Goal: Information Seeking & Learning: Check status

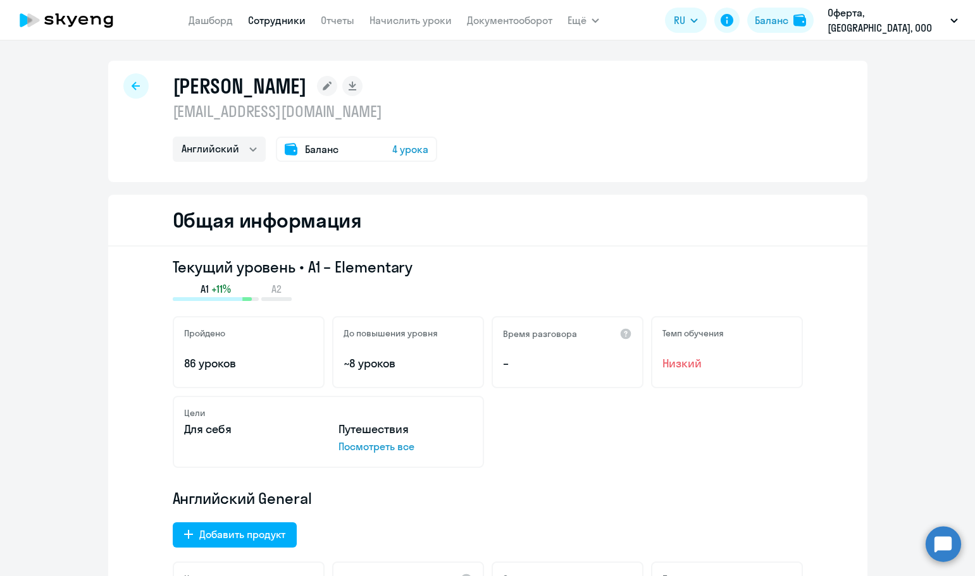
select select "english"
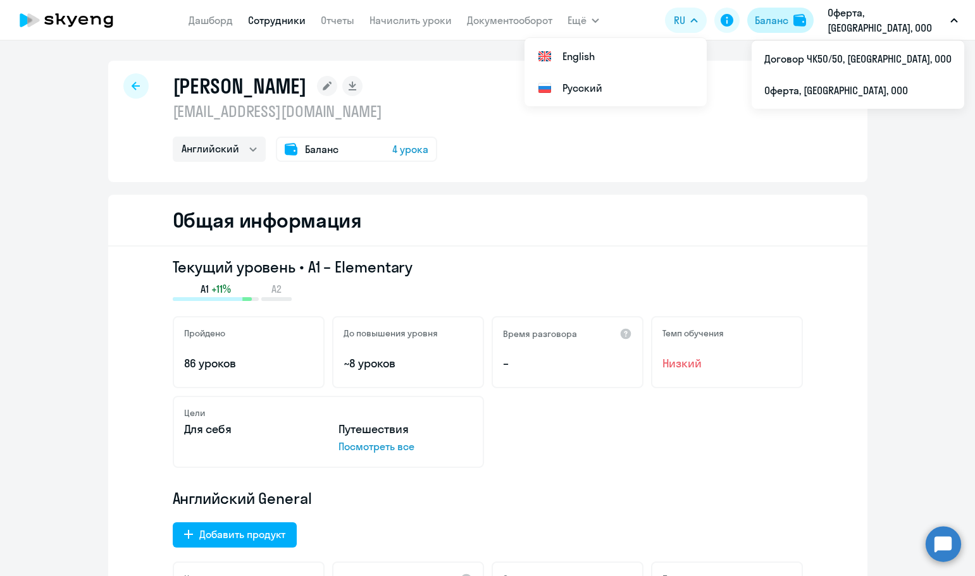
click at [788, 14] on div "Баланс" at bounding box center [772, 20] width 34 height 15
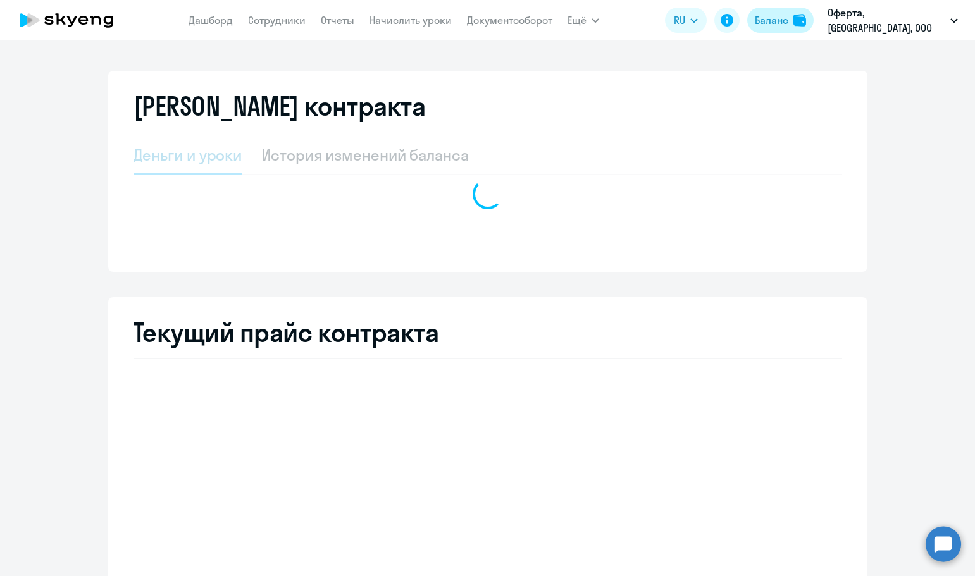
select select "english_adult_not_native_speaker"
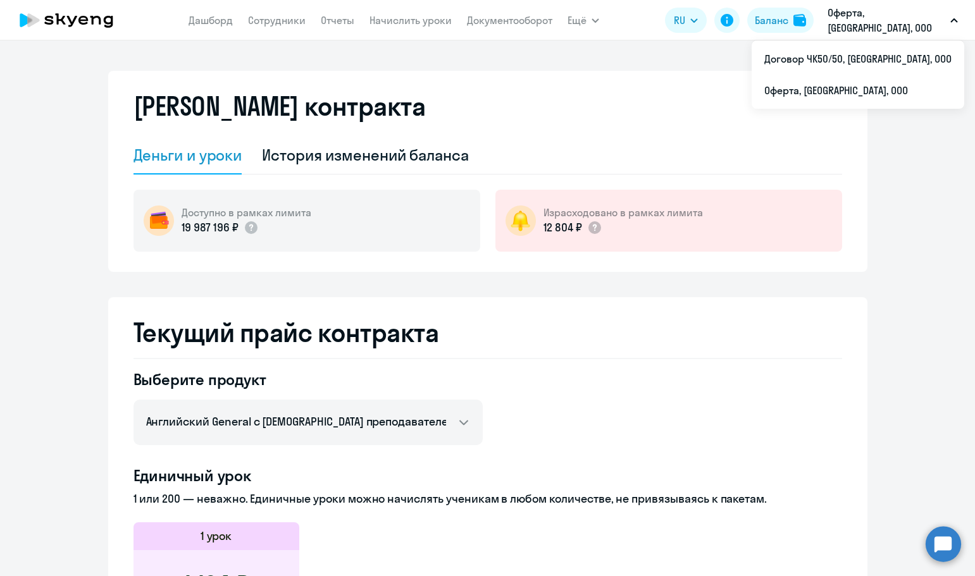
click at [925, 15] on p "Оферта, [GEOGRAPHIC_DATA], ООО" at bounding box center [886, 20] width 118 height 30
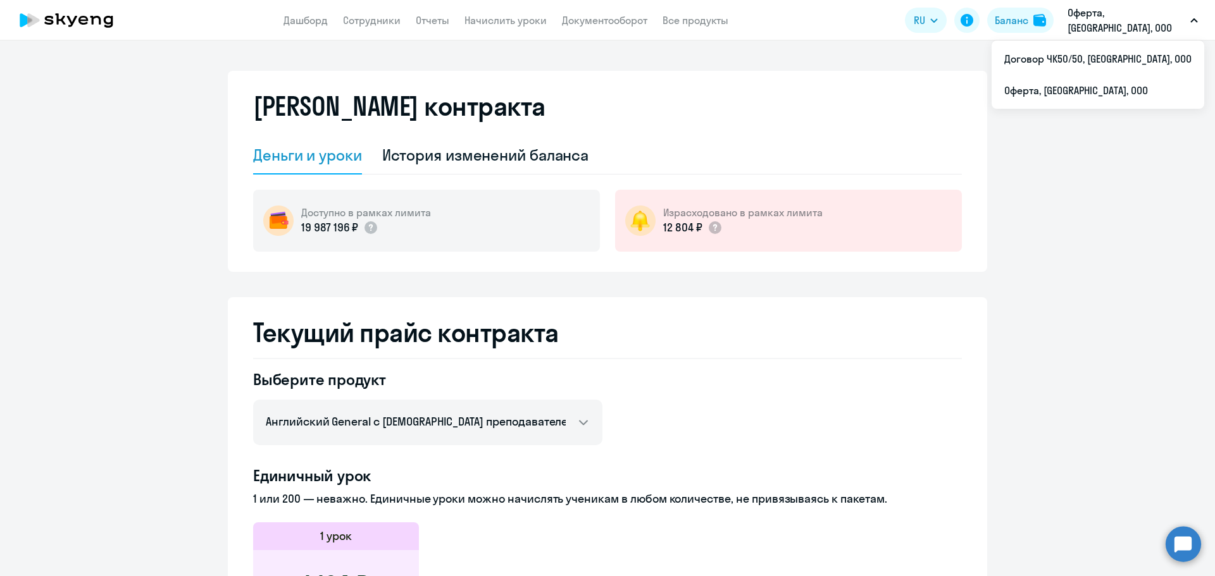
click at [974, 7] on app-header-actions "RU English Русский Баланс Оферта, [GEOGRAPHIC_DATA], ООО Договор ЧК50/50, СИРИУ…" at bounding box center [1054, 20] width 299 height 30
click at [974, 24] on div "Баланс" at bounding box center [1012, 20] width 34 height 15
click at [974, 28] on button "Баланс" at bounding box center [1020, 20] width 66 height 25
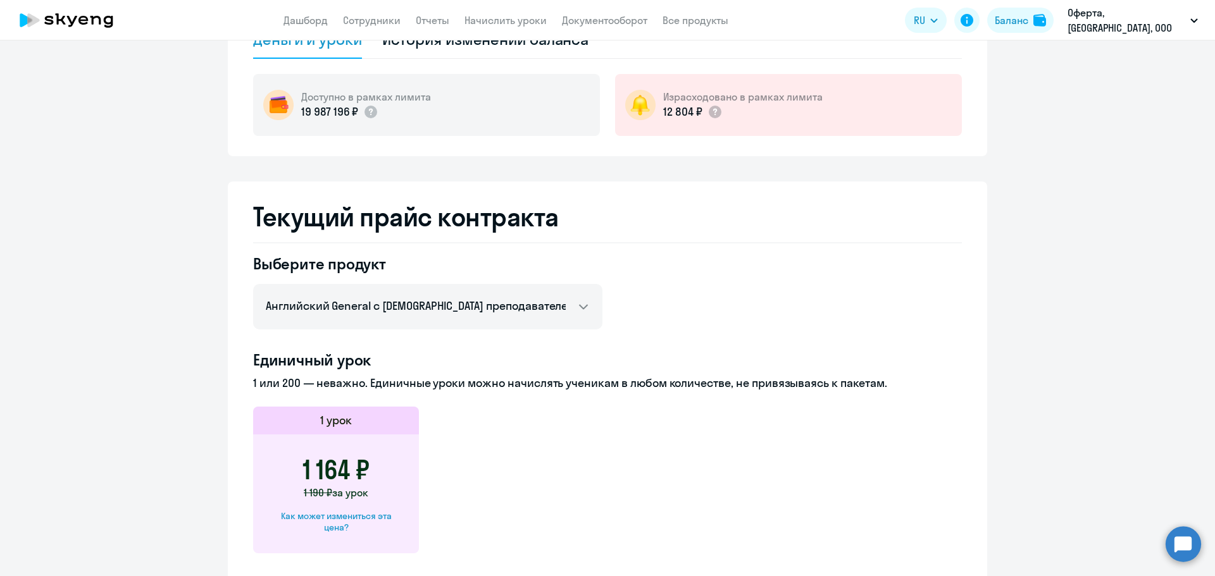
scroll to position [115, 0]
click at [974, 27] on div "Баланс" at bounding box center [1012, 20] width 34 height 15
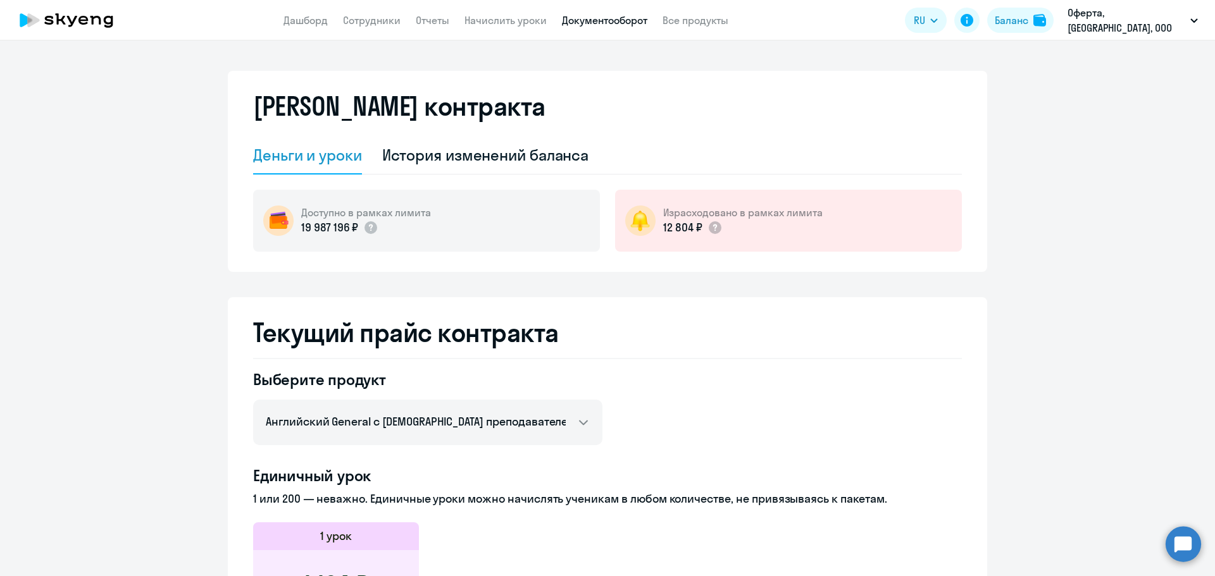
click at [639, 22] on link "Документооборот" at bounding box center [604, 20] width 85 height 13
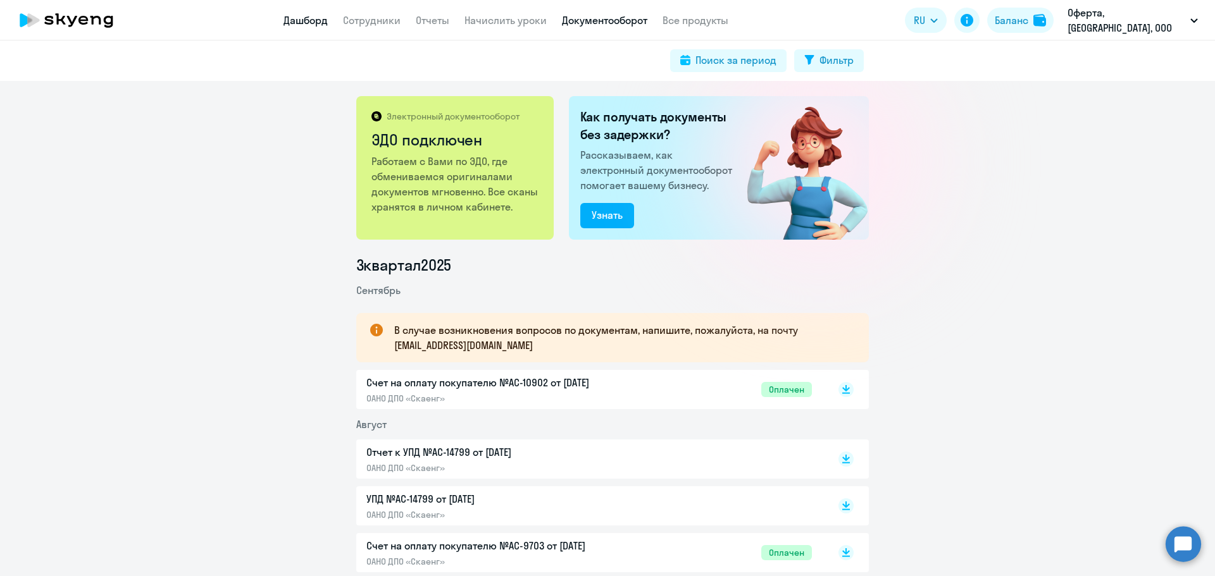
click at [319, 25] on link "Дашборд" at bounding box center [305, 20] width 44 height 13
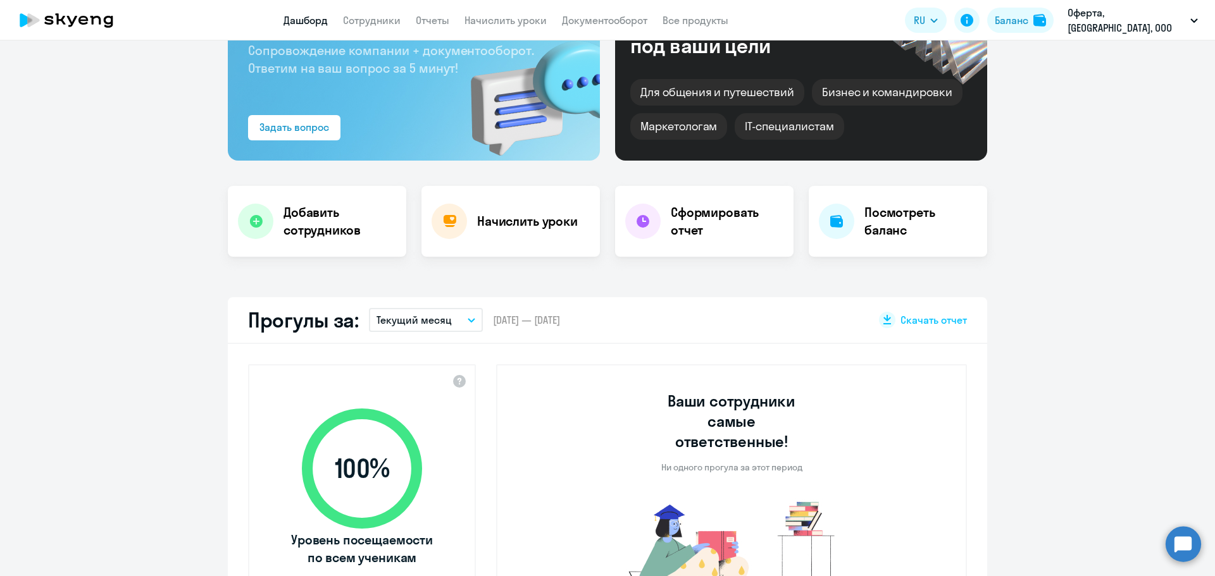
scroll to position [380, 0]
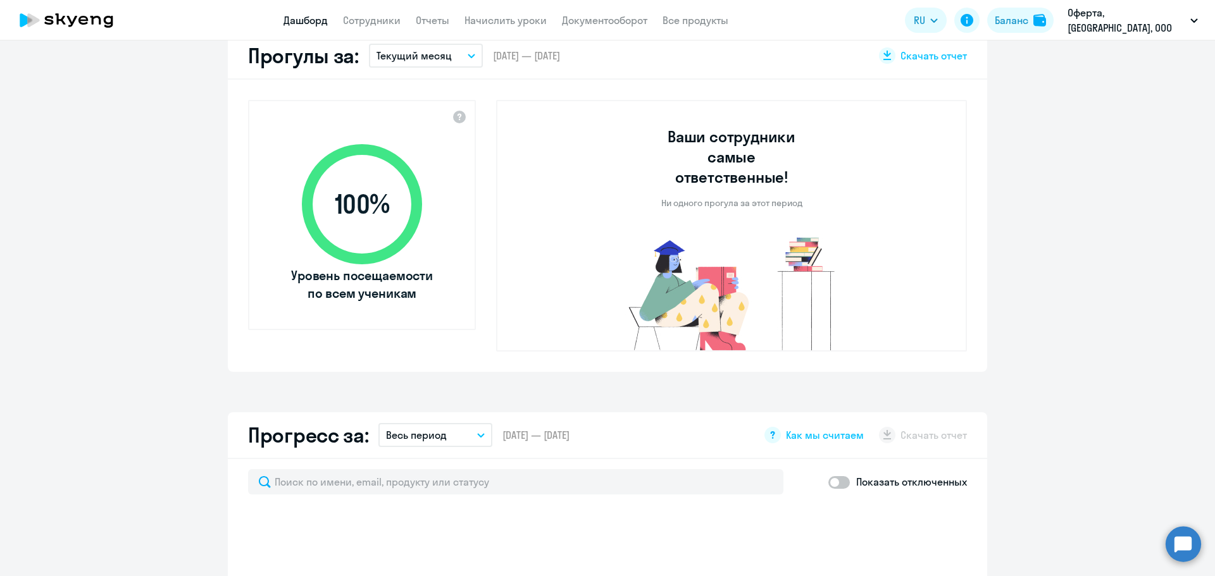
select select "30"
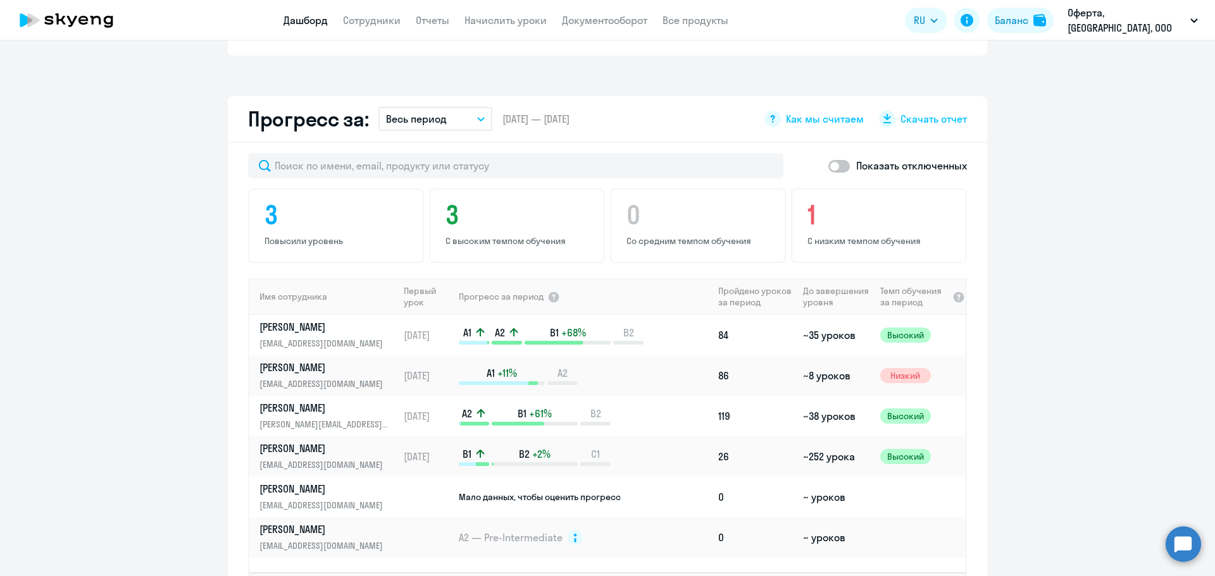
scroll to position [759, 0]
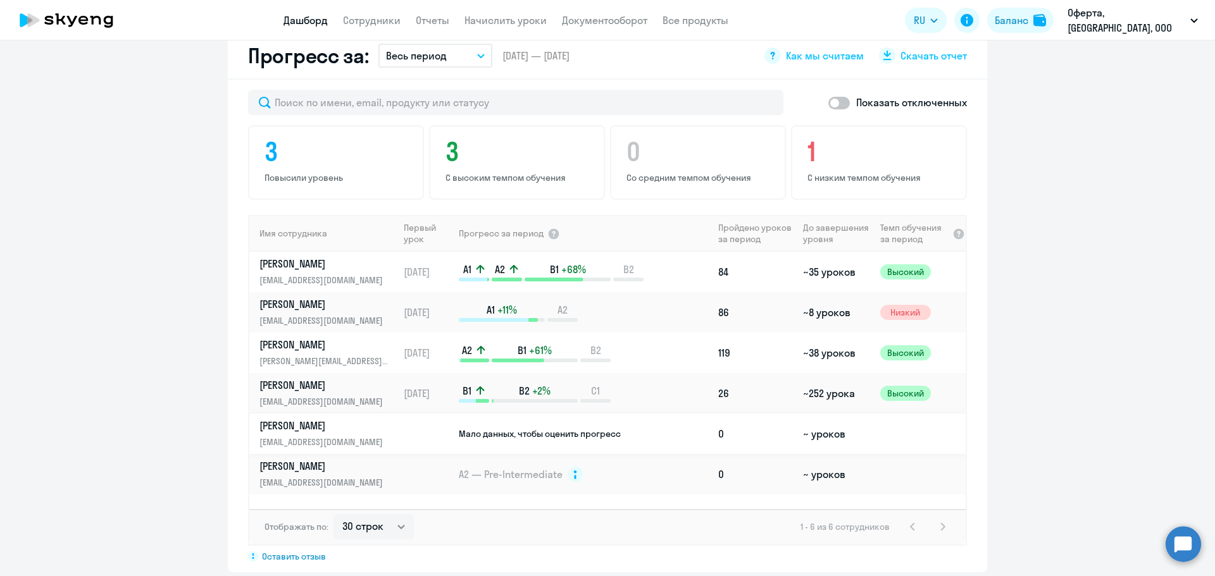
click at [362, 419] on p "[PERSON_NAME]" at bounding box center [324, 426] width 130 height 14
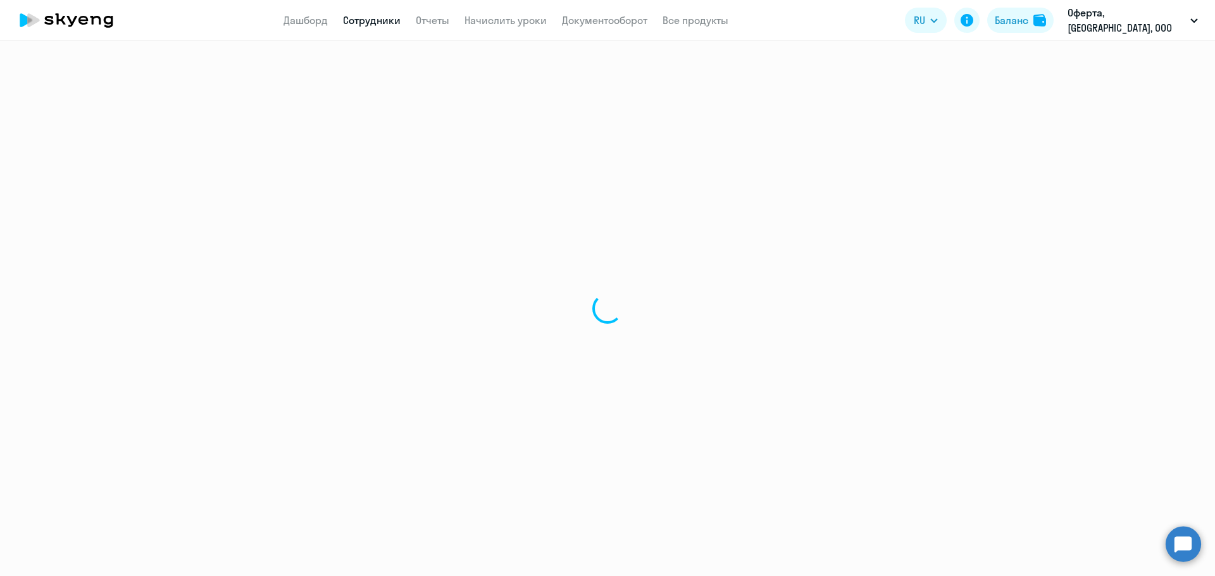
select select "english"
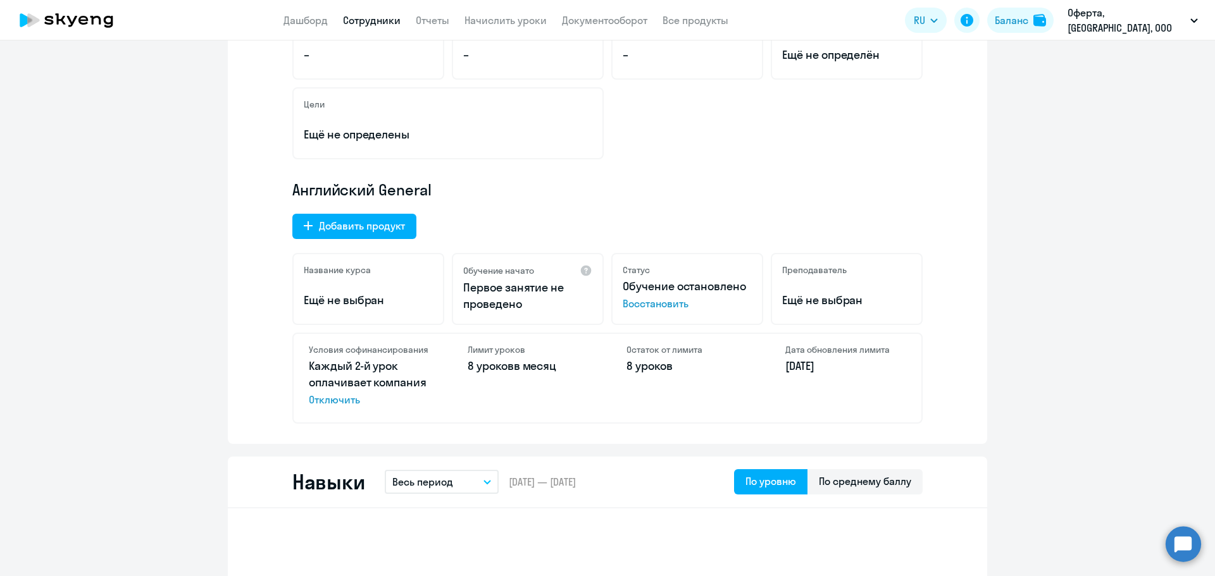
scroll to position [316, 0]
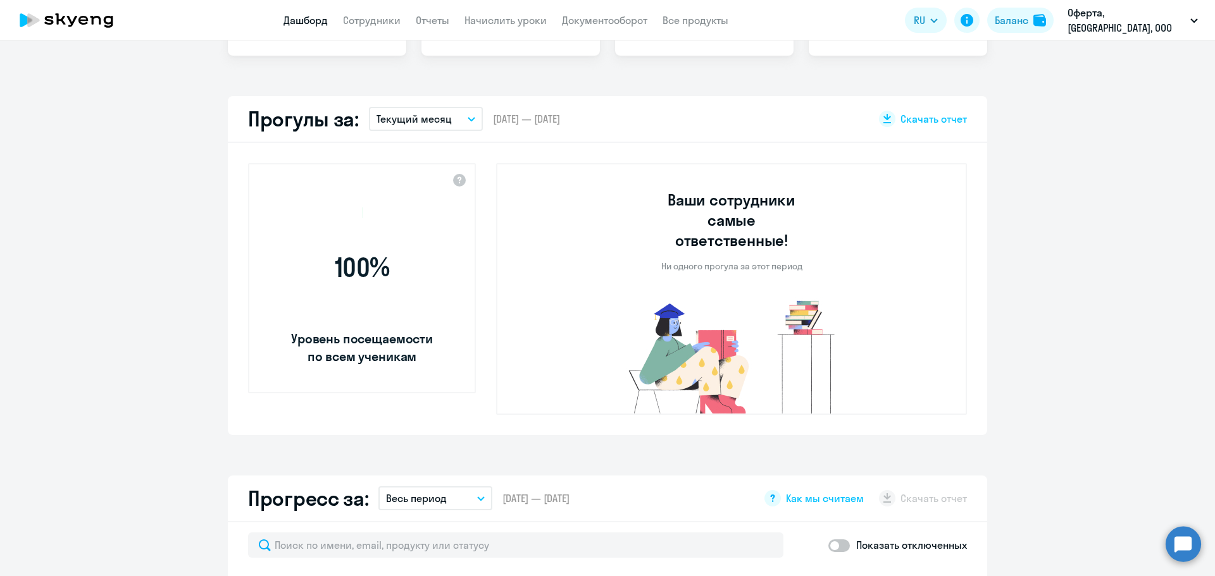
scroll to position [405, 0]
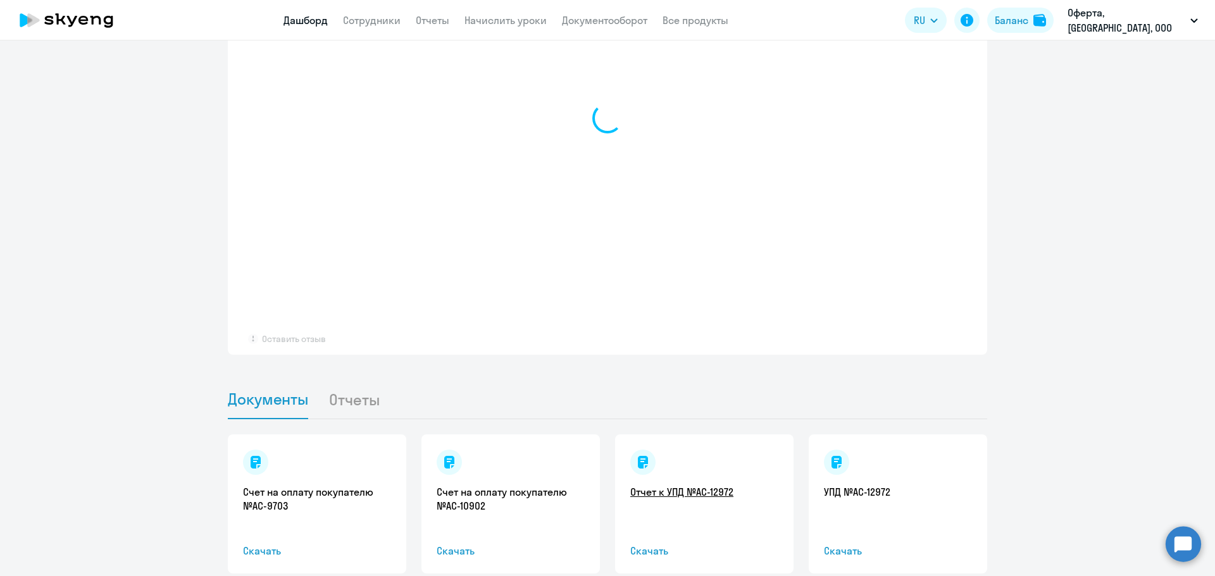
select select "30"
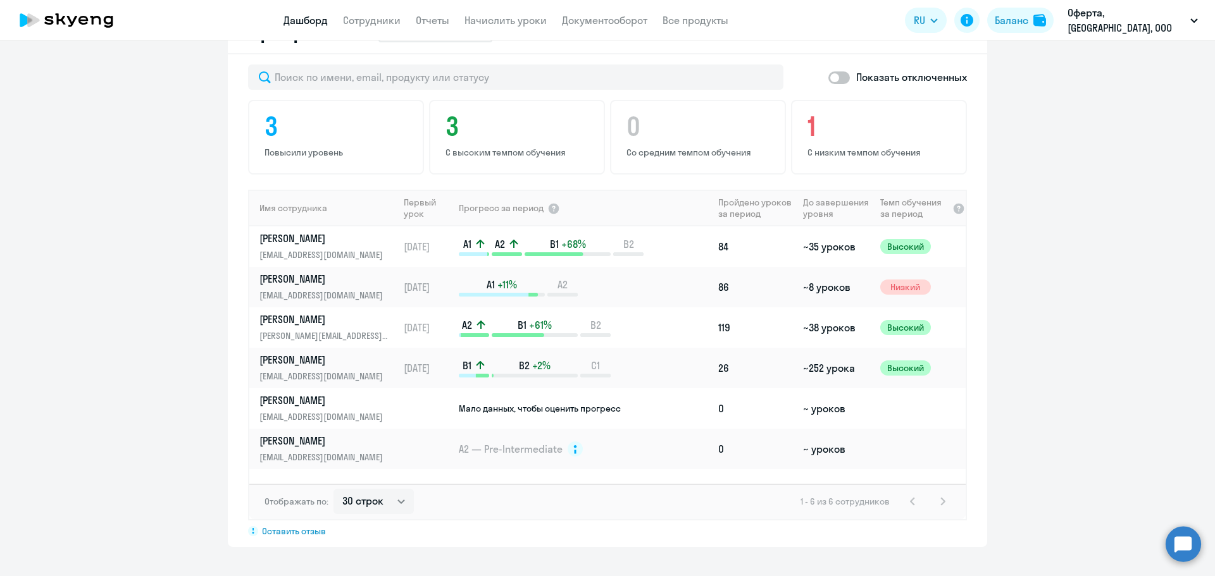
scroll to position [786, 0]
click at [566, 402] on span "Мало данных, чтобы оценить прогресс" at bounding box center [540, 407] width 162 height 11
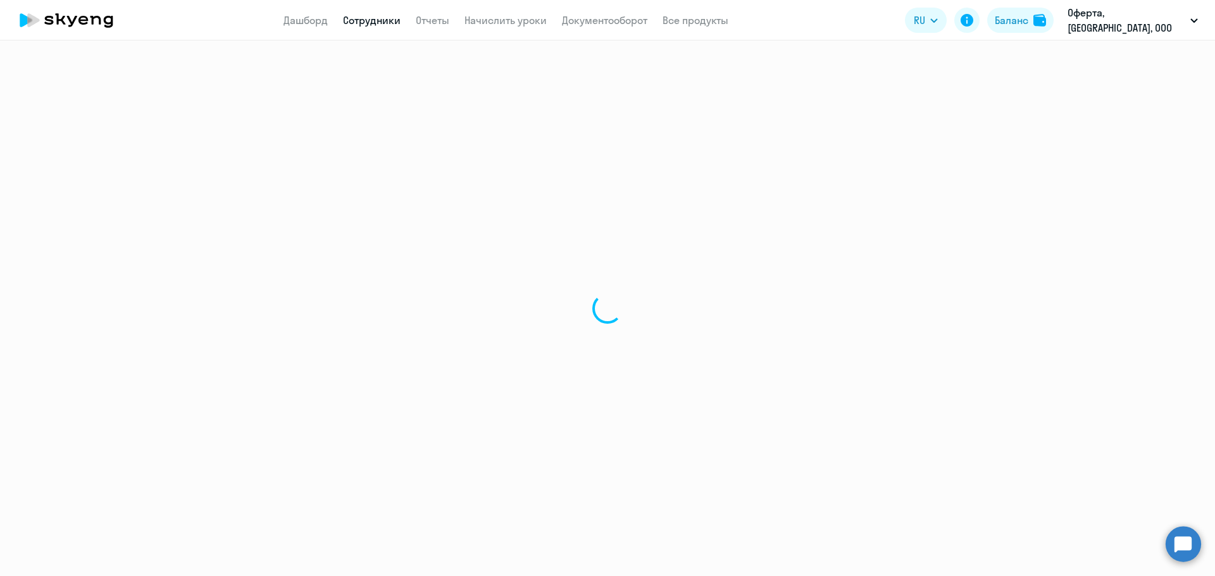
select select "english"
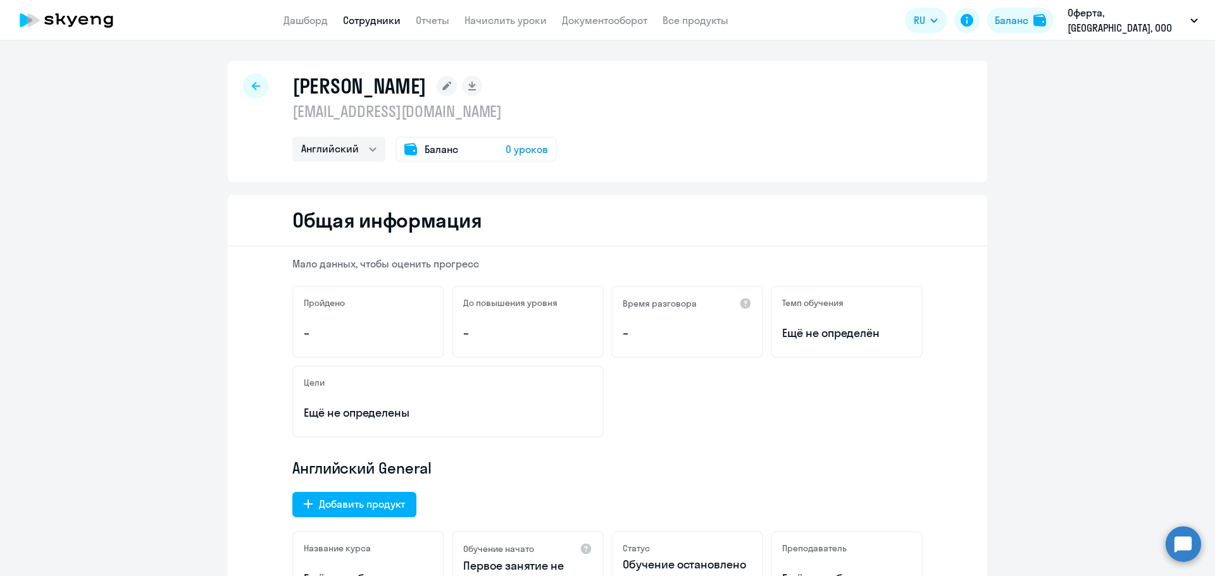
click at [247, 94] on div at bounding box center [255, 85] width 25 height 25
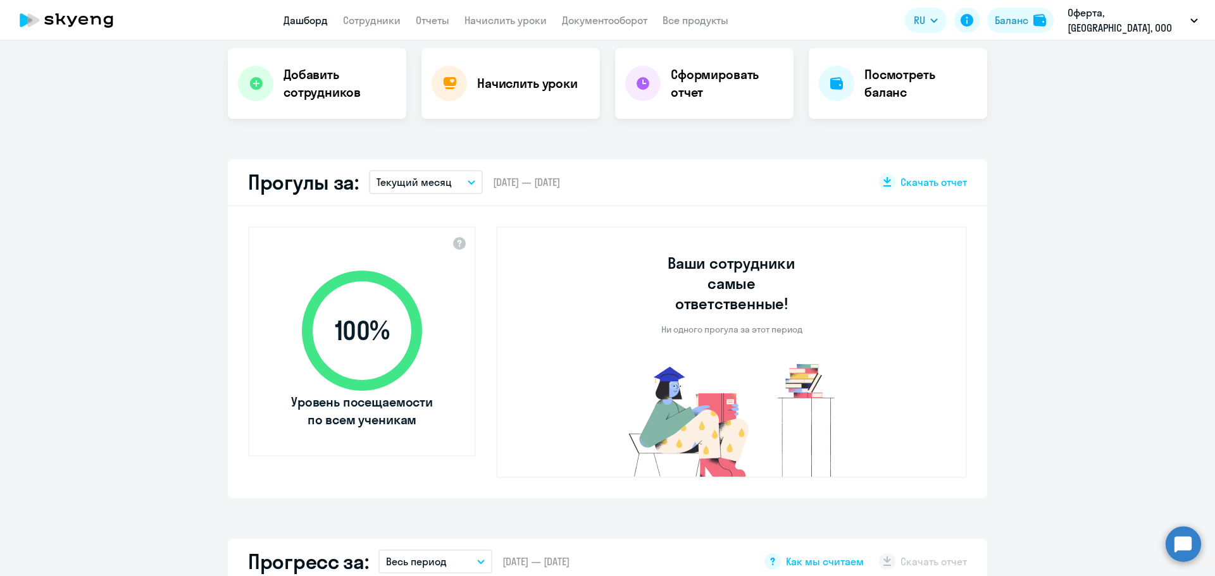
select select "30"
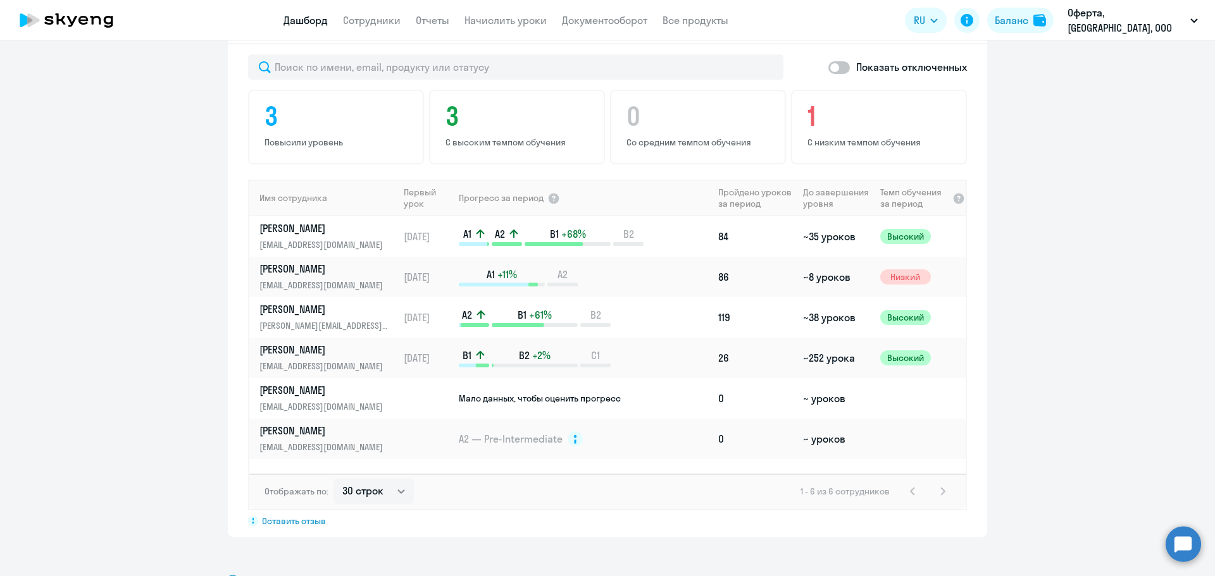
scroll to position [696, 0]
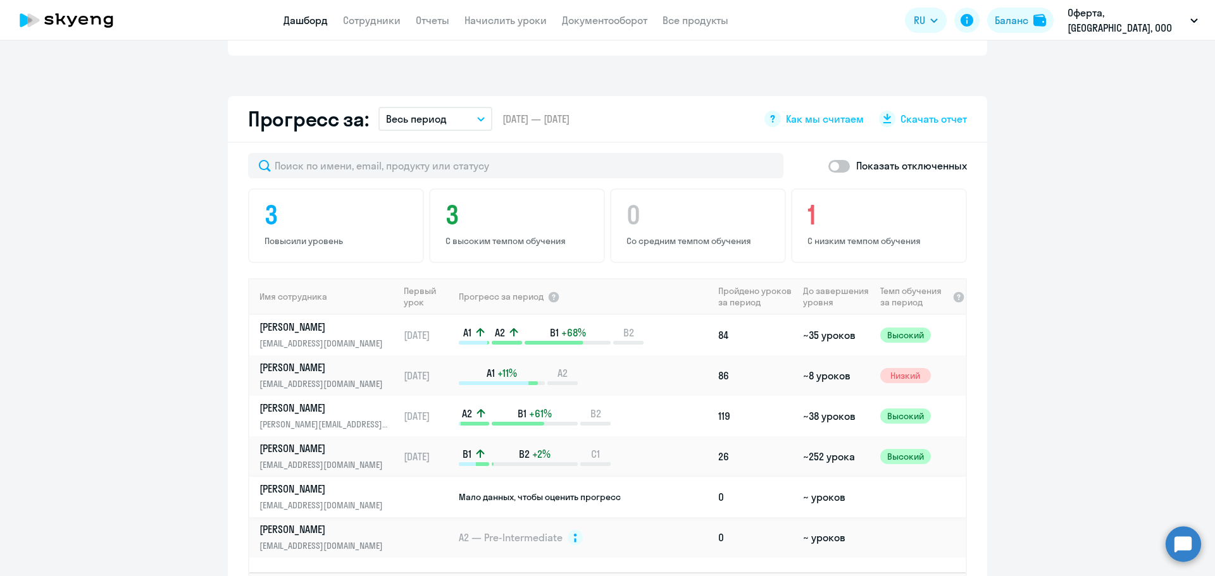
click at [400, 483] on td at bounding box center [428, 497] width 59 height 40
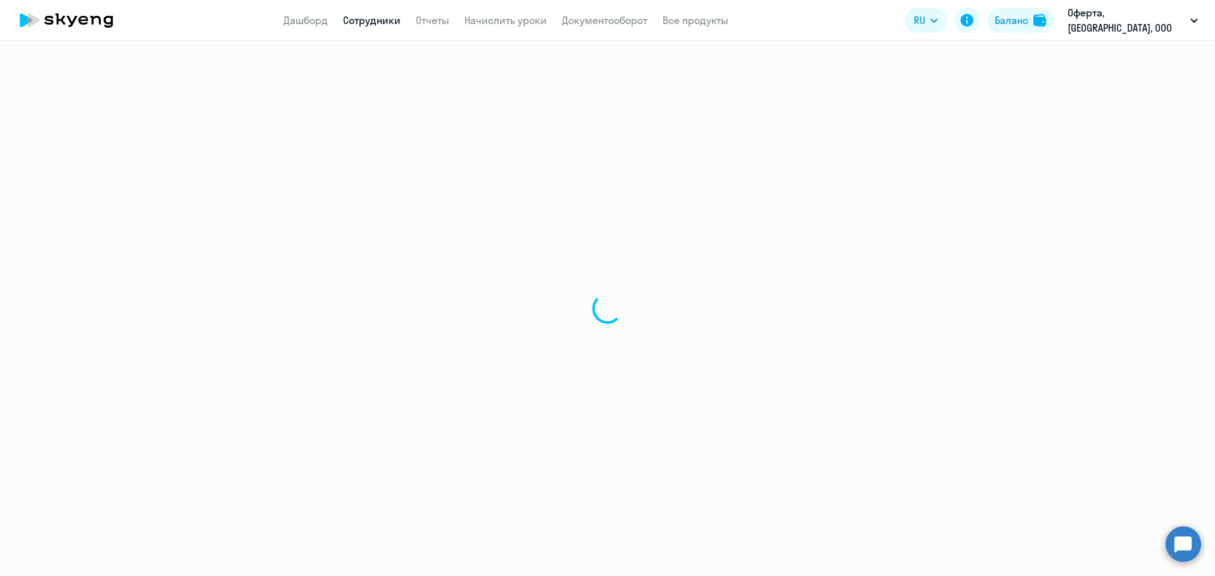
select select "english"
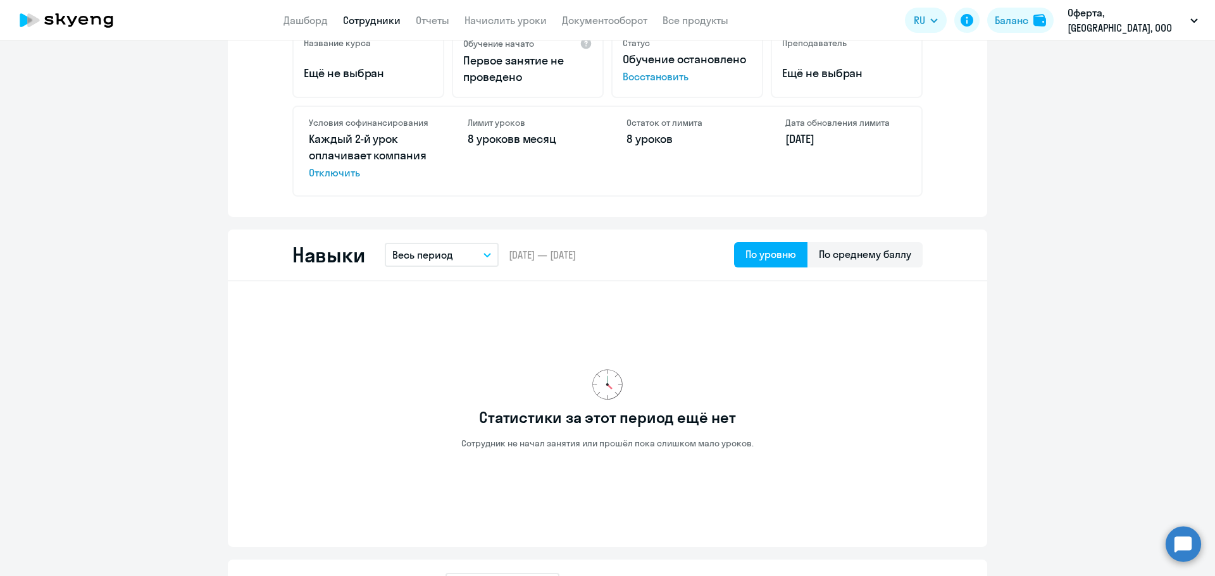
scroll to position [506, 0]
drag, startPoint x: 503, startPoint y: 255, endPoint x: 589, endPoint y: 264, distance: 86.5
click at [589, 264] on div "Навыки Весь период – [DATE] — [DATE] По уровню По среднему баллу" at bounding box center [607, 255] width 759 height 52
drag, startPoint x: 605, startPoint y: 251, endPoint x: 491, endPoint y: 243, distance: 114.2
click at [491, 243] on div "Навыки Весь период – [DATE] — [DATE] По уровню По среднему баллу" at bounding box center [607, 255] width 759 height 52
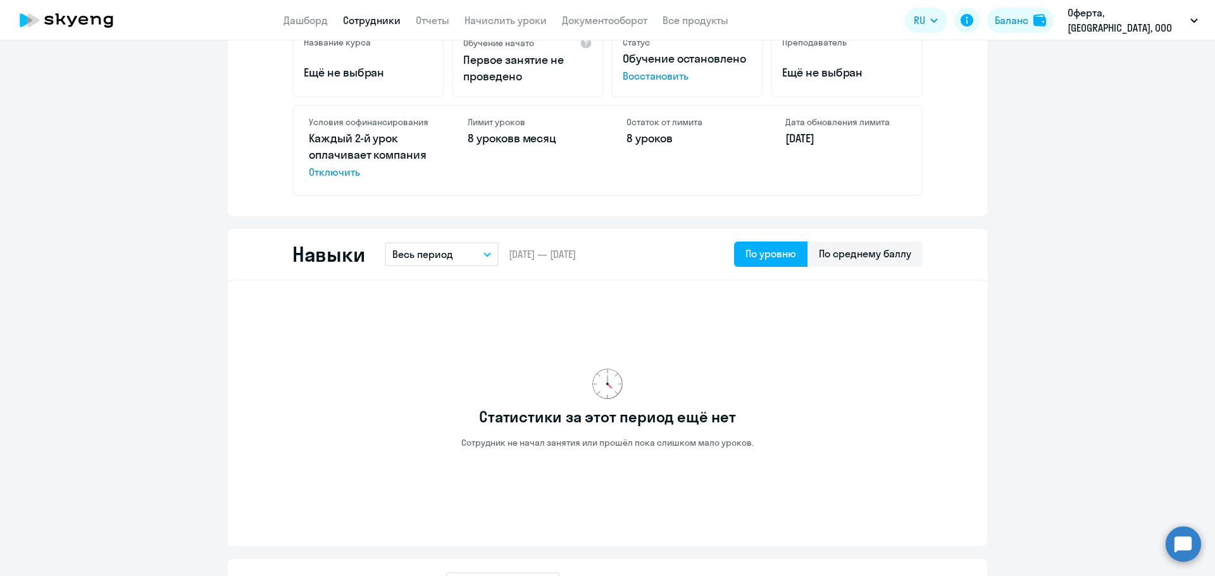
click at [533, 264] on div "Навыки Весь период – [DATE] — [DATE] По уровню По среднему баллу" at bounding box center [607, 255] width 759 height 52
drag, startPoint x: 518, startPoint y: 254, endPoint x: 544, endPoint y: 247, distance: 27.0
click at [544, 247] on div "Навыки Весь период – [DATE] — [DATE] По уровню По среднему баллу" at bounding box center [607, 255] width 759 height 52
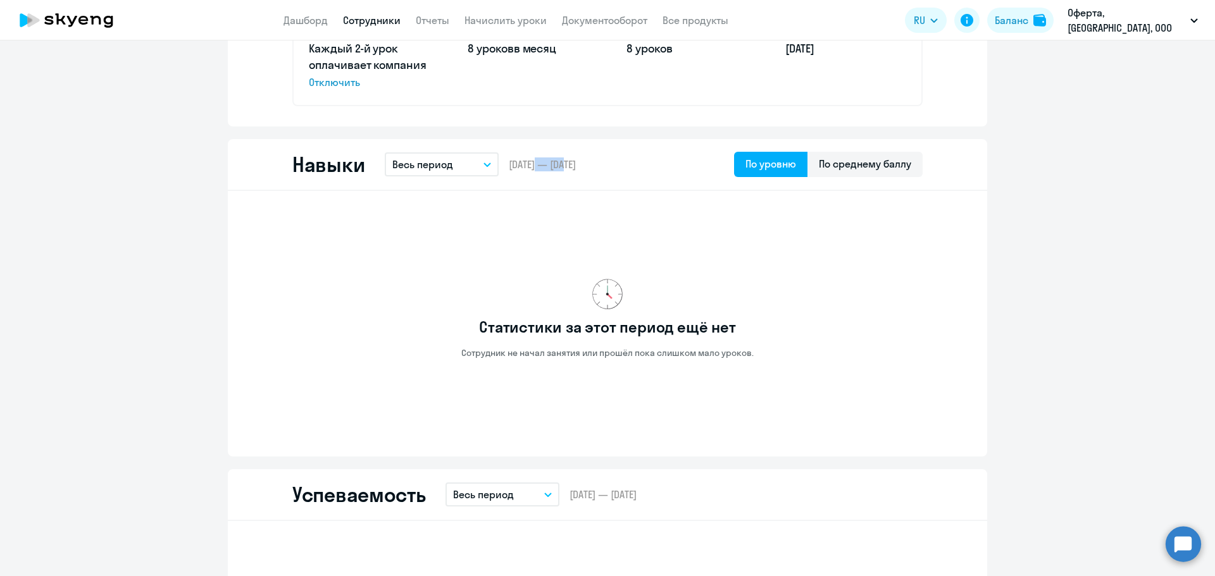
scroll to position [569, 0]
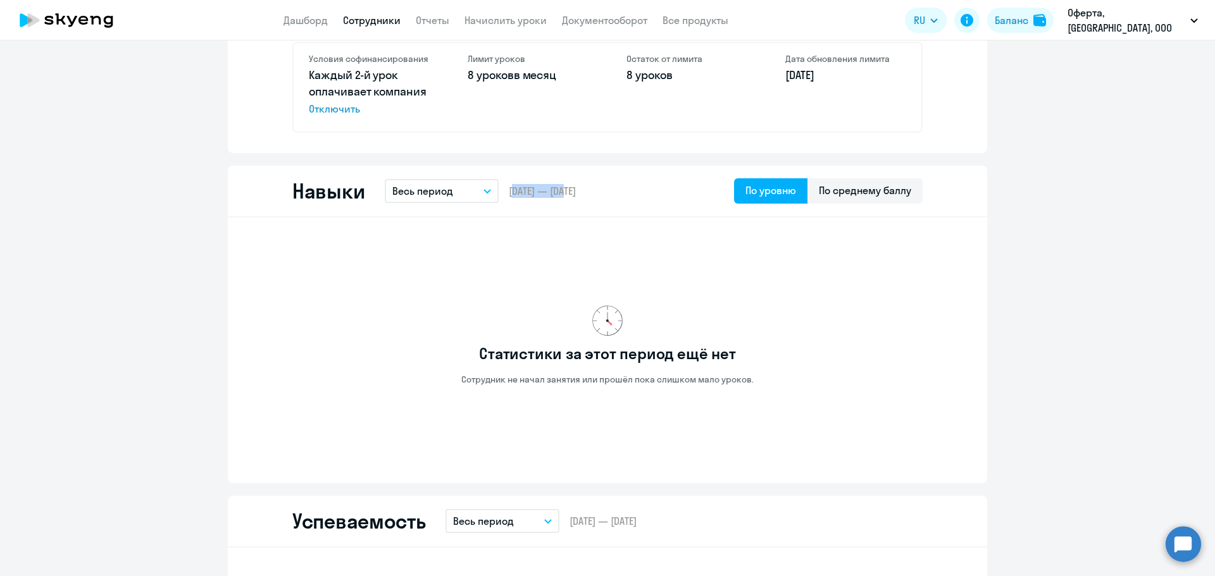
drag, startPoint x: 504, startPoint y: 194, endPoint x: 544, endPoint y: 195, distance: 40.5
click at [544, 195] on span "[DATE] — [DATE]" at bounding box center [542, 191] width 67 height 14
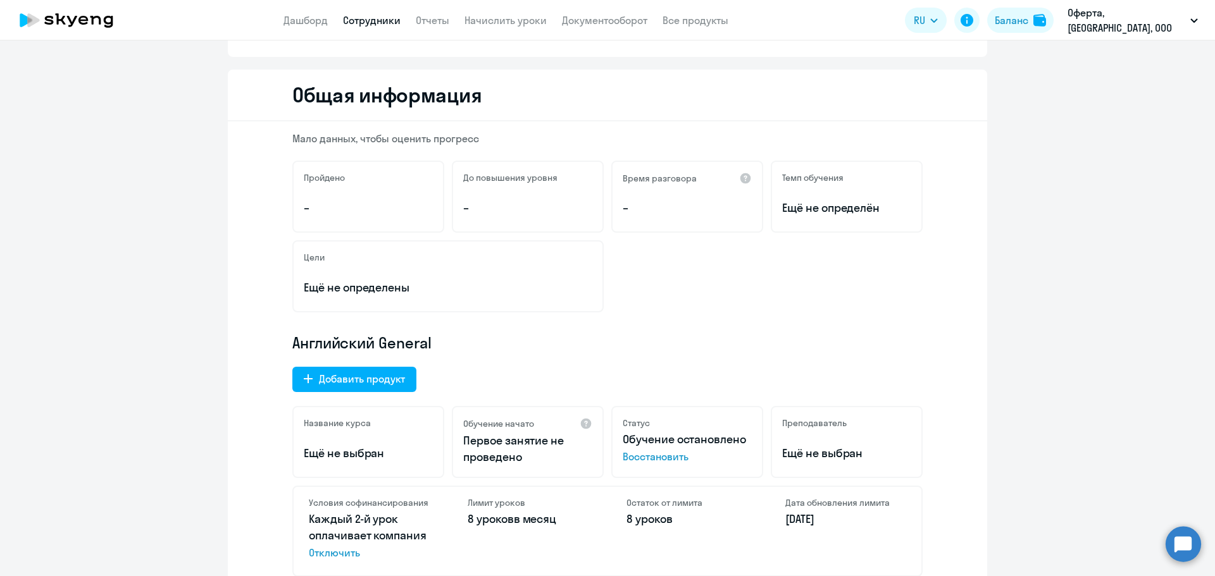
scroll to position [0, 0]
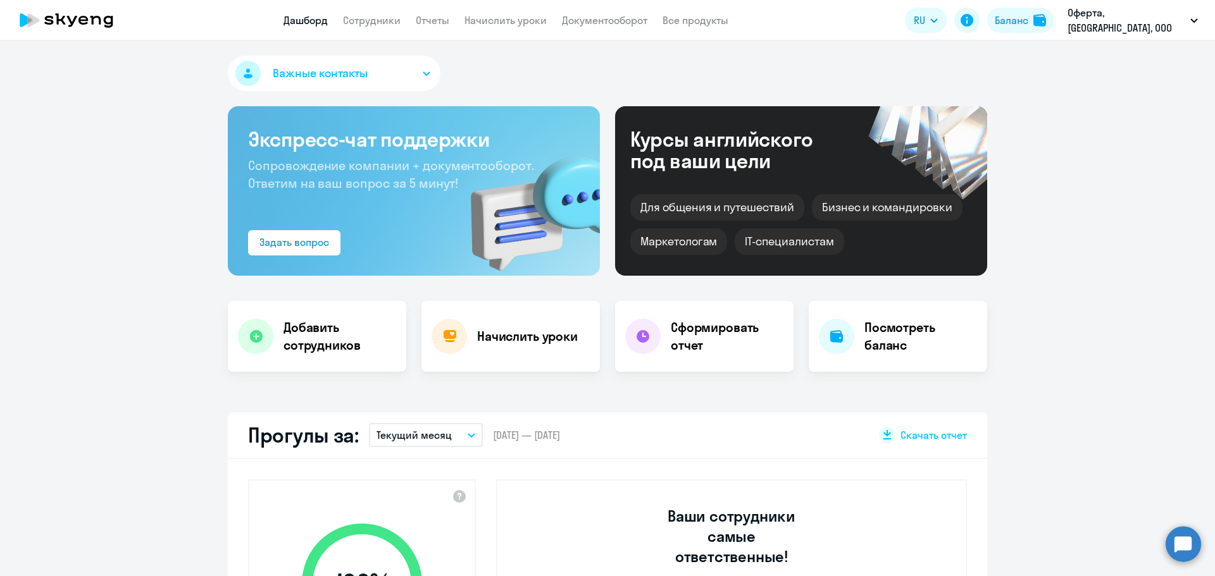
select select "30"
click at [424, 80] on button "Важные контакты" at bounding box center [334, 73] width 213 height 35
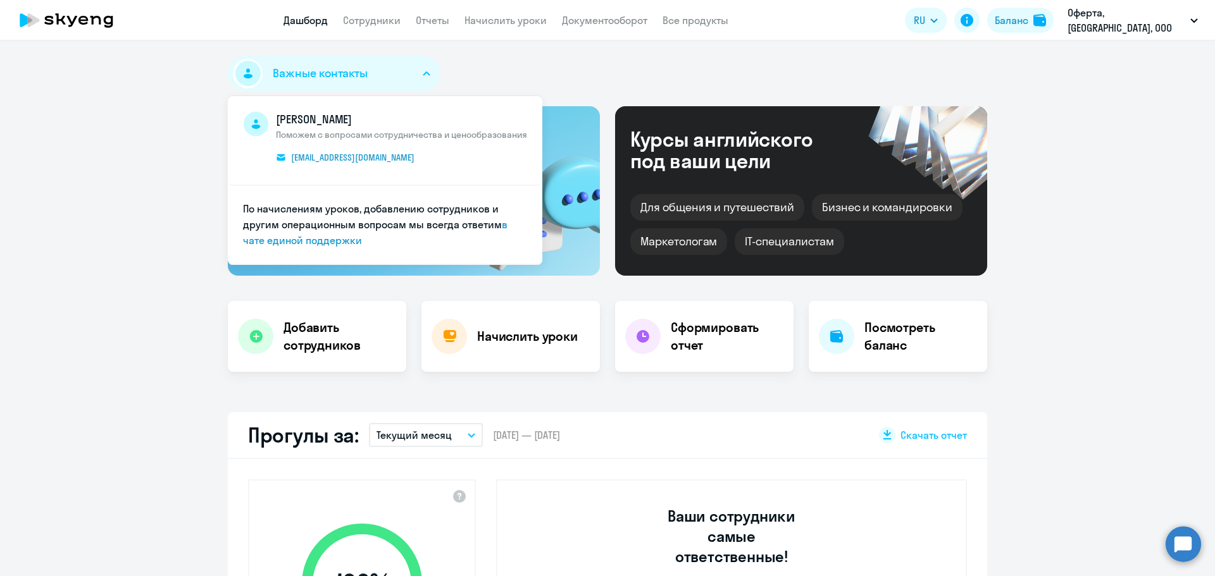
click at [495, 70] on div "Важные контакты [PERSON_NAME] Поможем с вопросами сотрудничества и ценообразова…" at bounding box center [607, 76] width 759 height 40
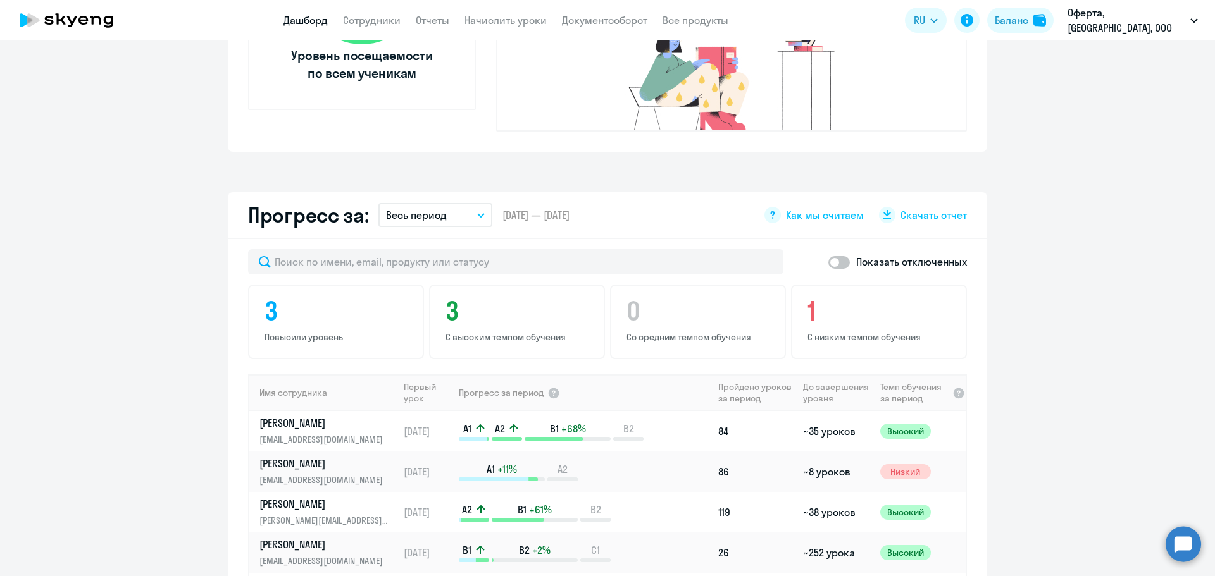
scroll to position [759, 0]
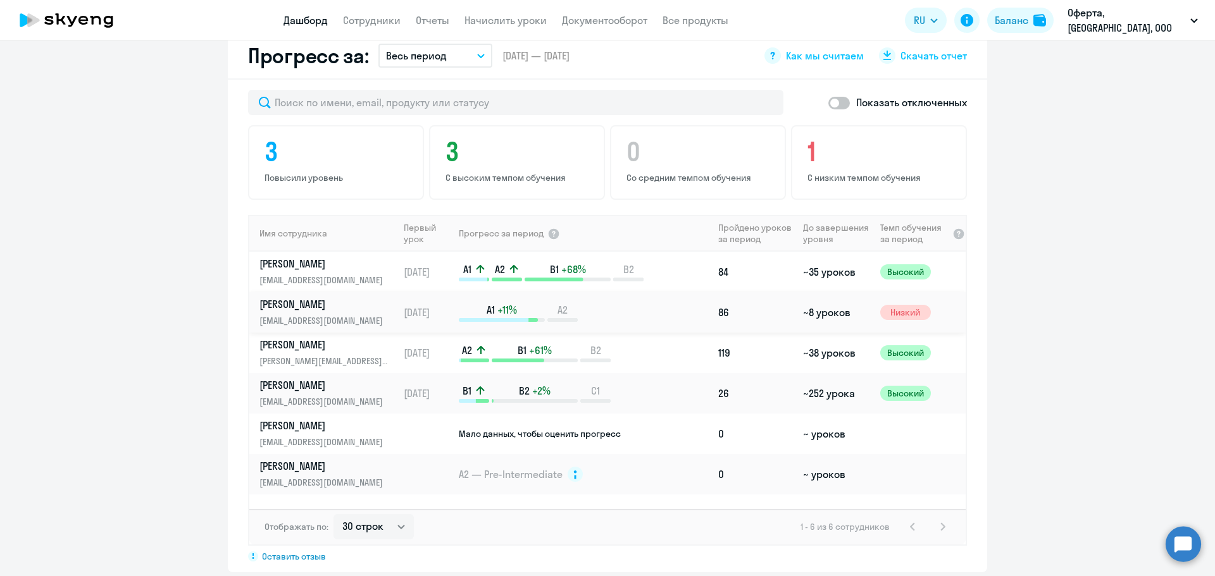
click at [617, 292] on td "A1 +11% A2" at bounding box center [585, 312] width 256 height 40
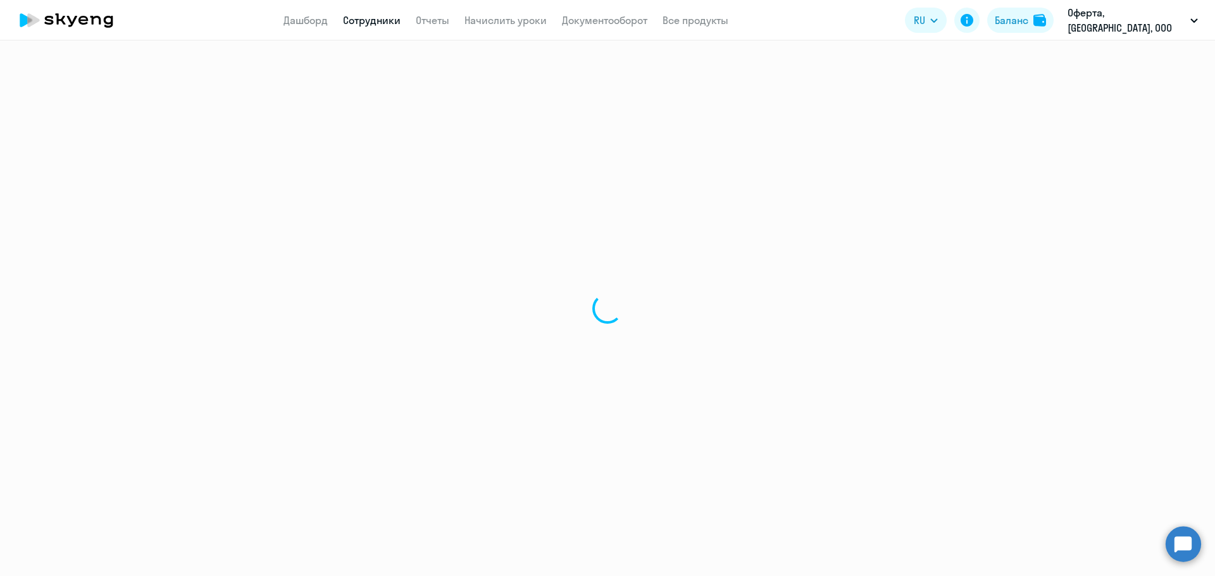
select select "english"
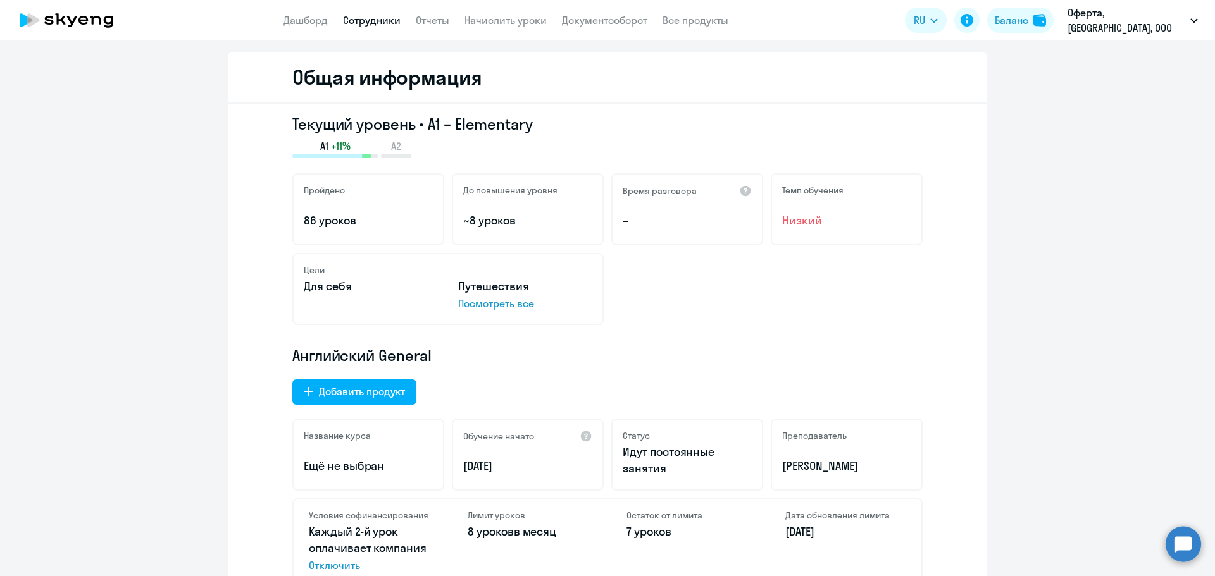
scroll to position [127, 0]
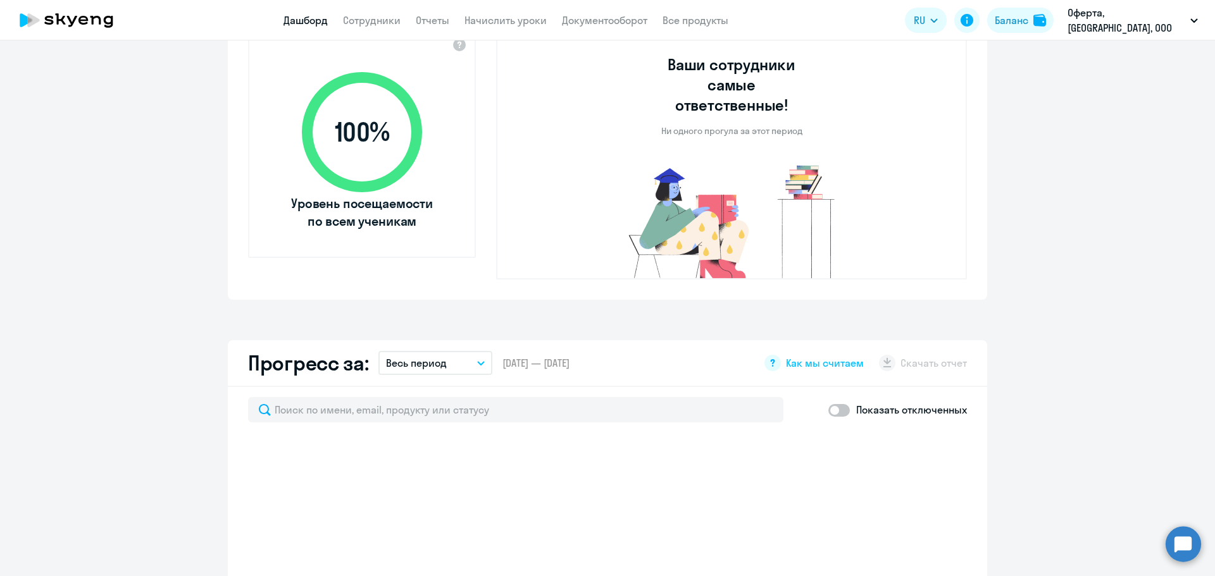
scroll to position [784, 0]
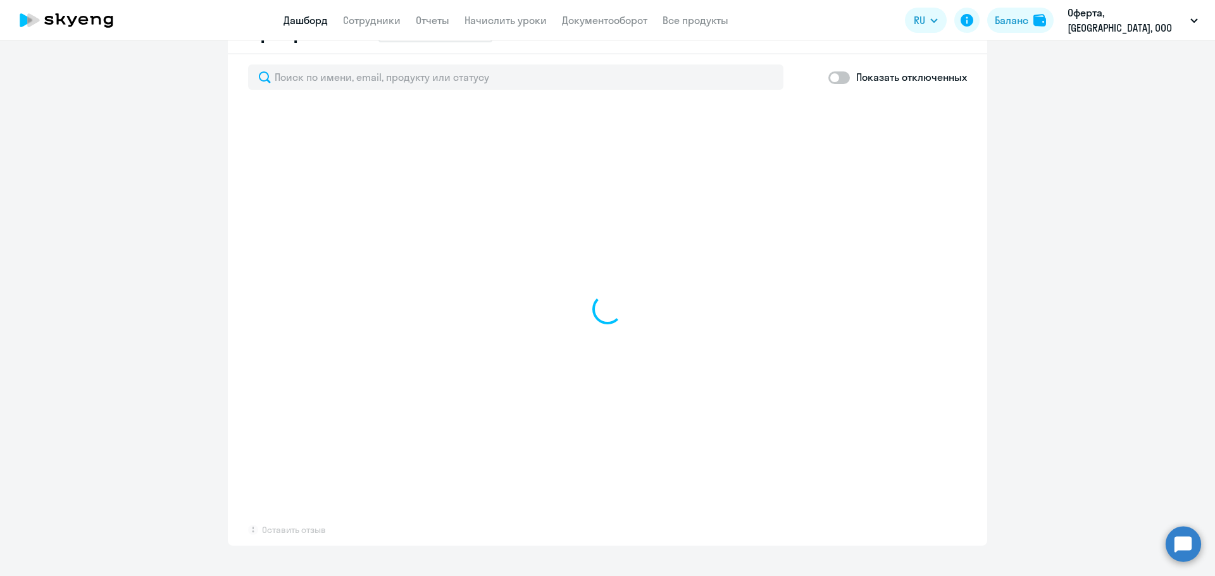
select select "30"
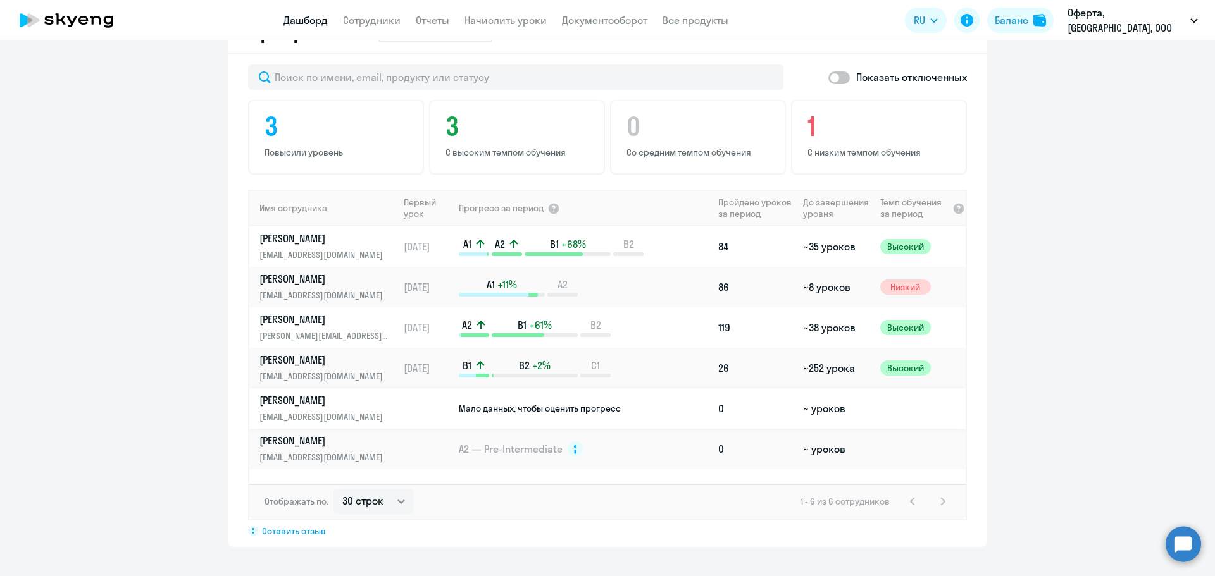
click at [399, 397] on td at bounding box center [428, 408] width 59 height 40
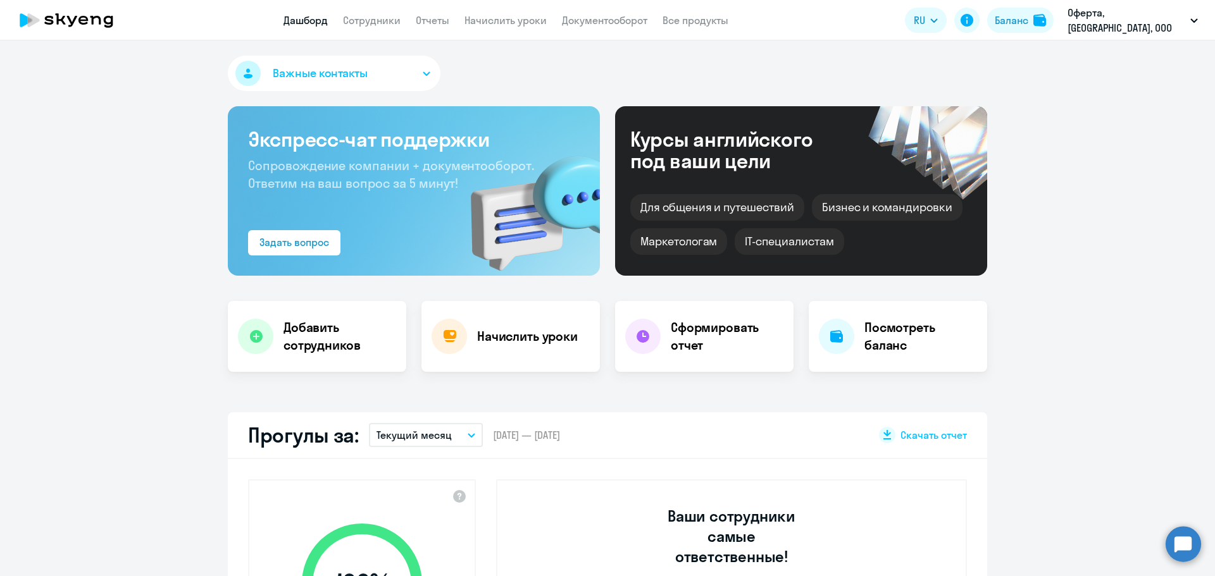
select select "english"
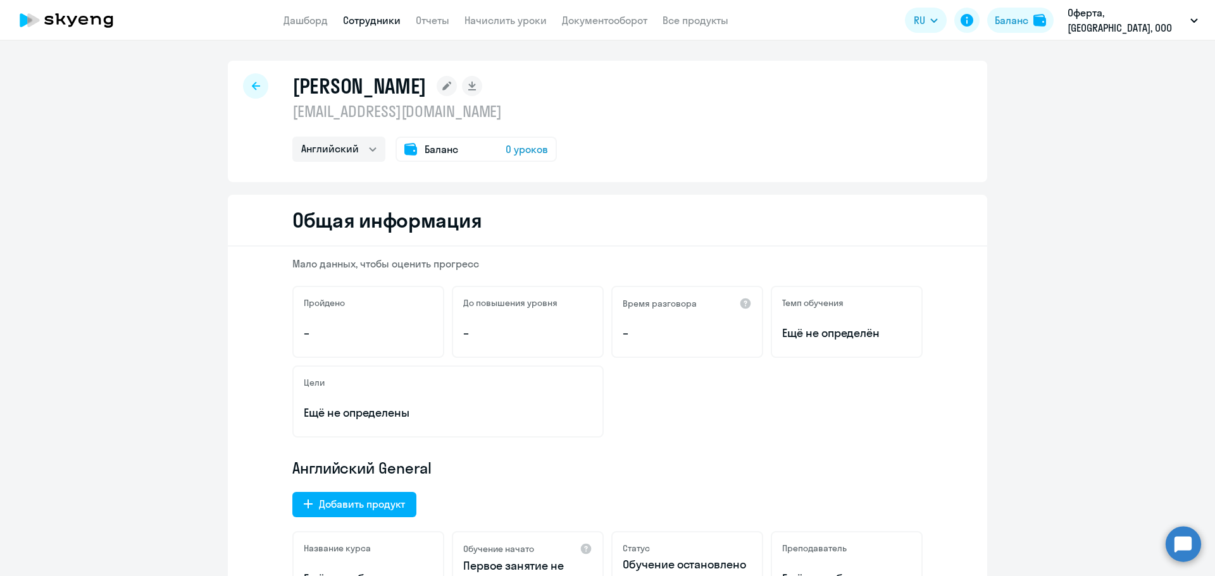
scroll to position [190, 0]
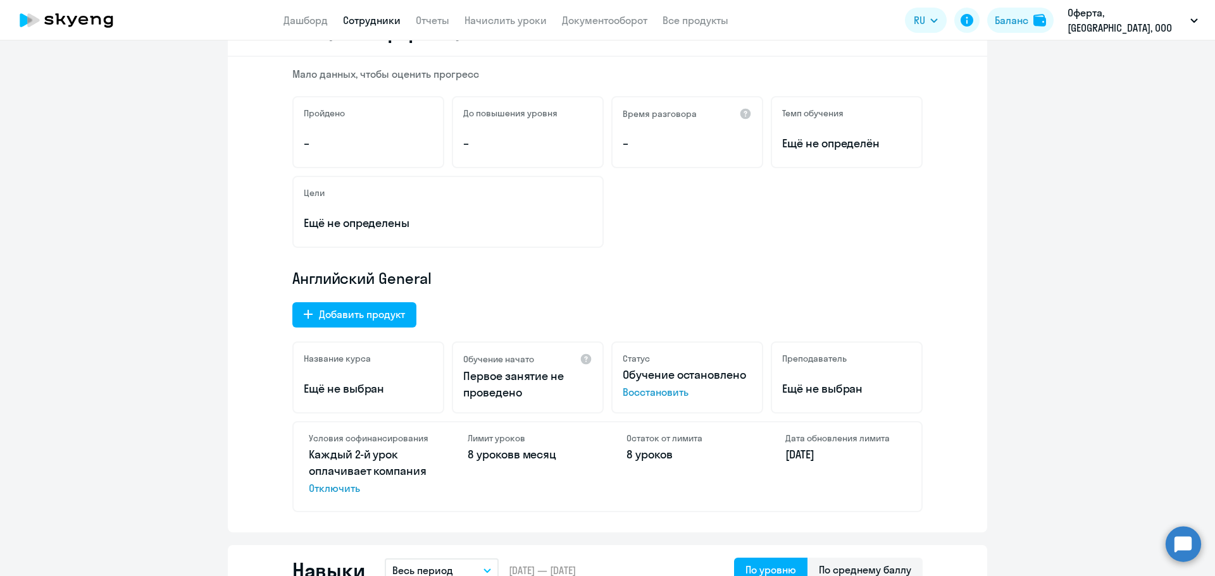
click at [785, 456] on p "[DATE]" at bounding box center [845, 455] width 121 height 16
click at [806, 430] on div "Дата обновления лимита [DATE]" at bounding box center [845, 467] width 151 height 89
drag, startPoint x: 615, startPoint y: 376, endPoint x: 740, endPoint y: 375, distance: 125.3
click at [740, 375] on div "Статус Обучение остановлено Восстановить" at bounding box center [687, 378] width 152 height 72
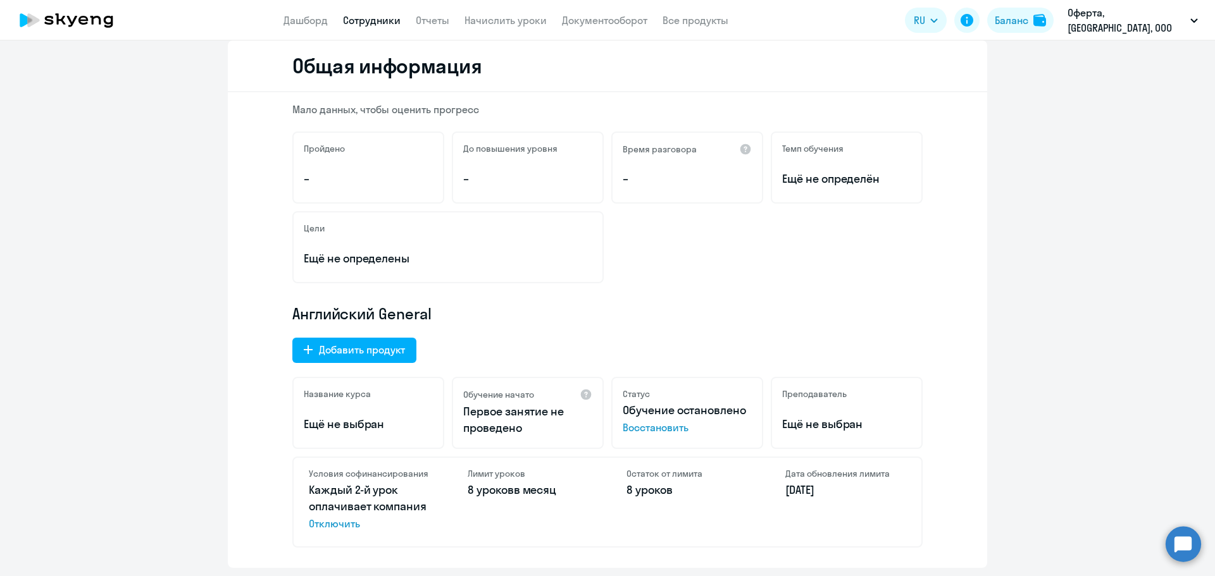
scroll to position [63, 0]
